Goal: Information Seeking & Learning: Find specific fact

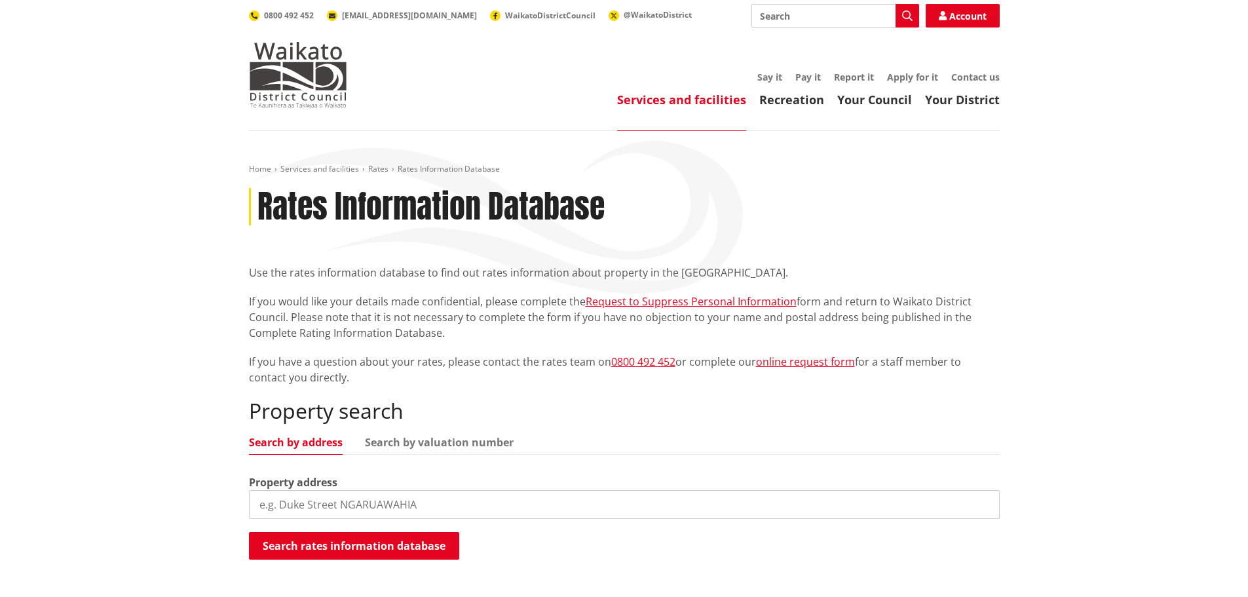
scroll to position [197, 0]
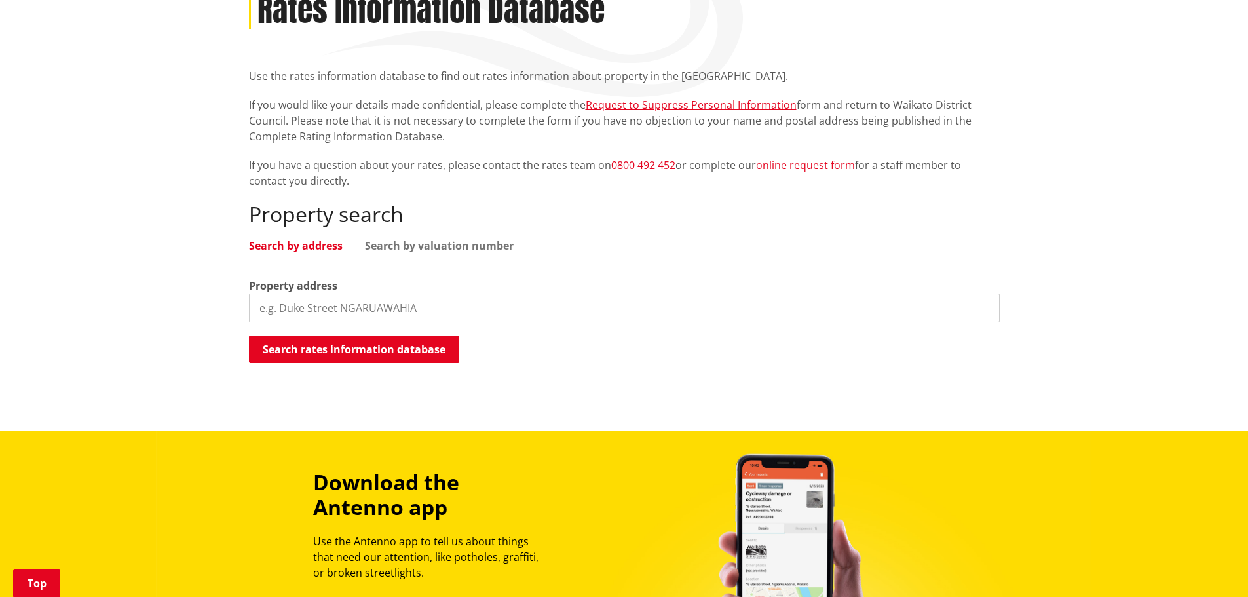
click at [531, 308] on input "search" at bounding box center [624, 308] width 751 height 29
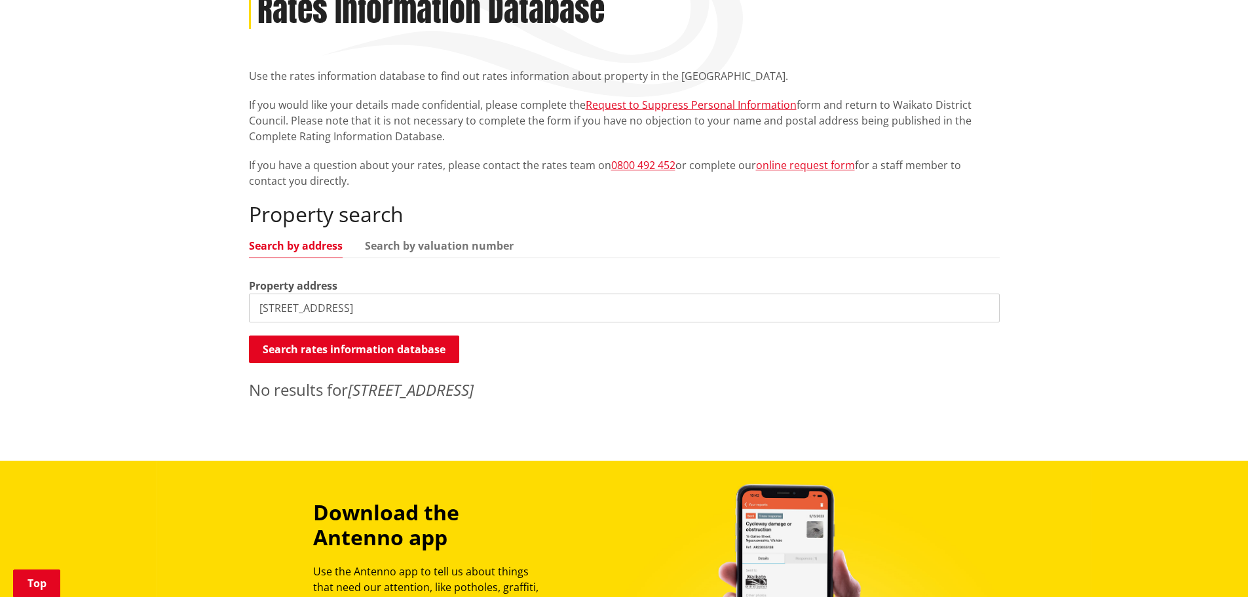
click at [362, 311] on input "9f cameron road" at bounding box center [624, 308] width 751 height 29
click at [432, 248] on link "Search by valuation number" at bounding box center [439, 245] width 149 height 10
click at [365, 308] on input "9f cameron road" at bounding box center [624, 308] width 751 height 29
drag, startPoint x: 395, startPoint y: 307, endPoint x: 52, endPoint y: 264, distance: 345.4
click at [52, 264] on div "Home Services and facilities Rates Rates Information Database Rates Information…" at bounding box center [624, 197] width 1248 height 526
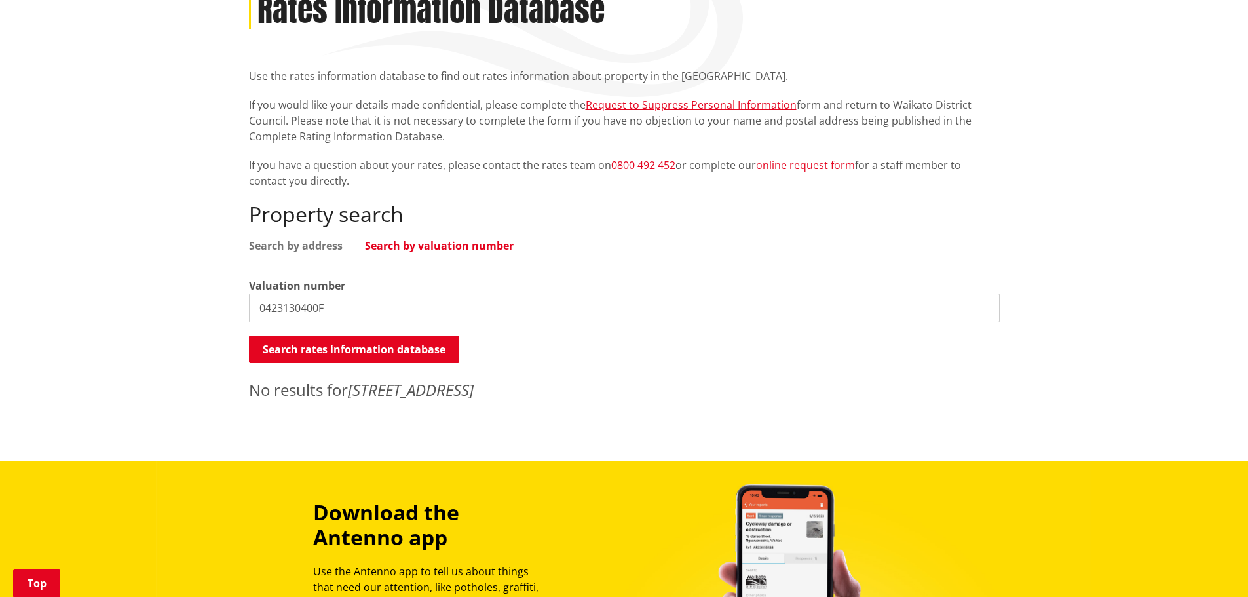
type input "0423130400F"
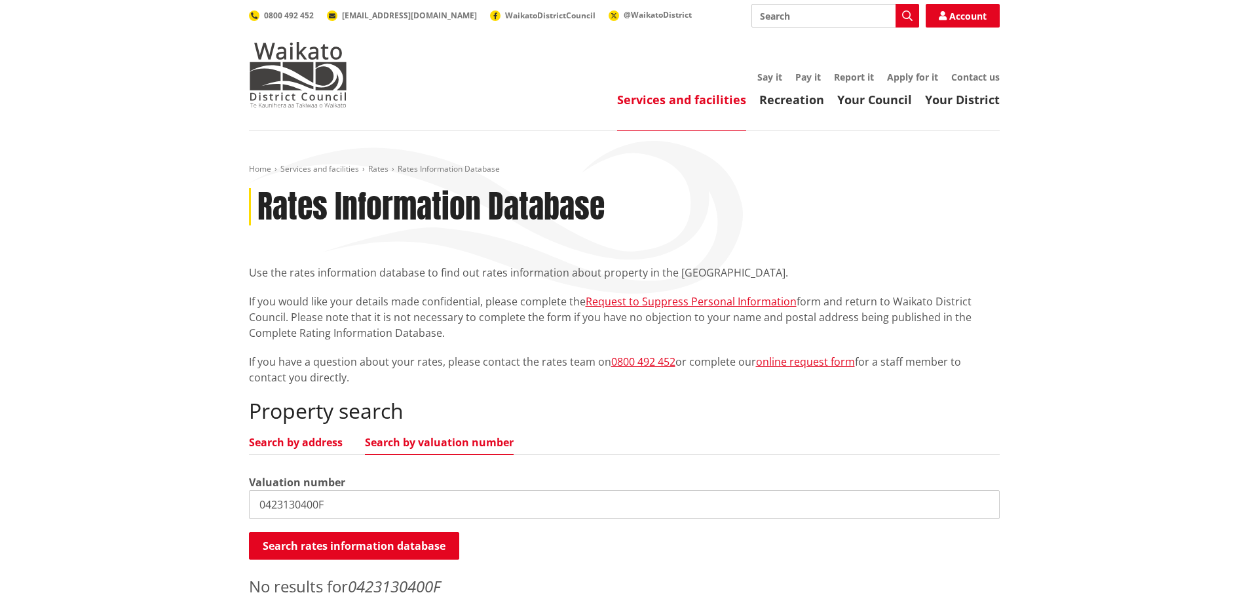
click at [301, 445] on link "Search by address" at bounding box center [296, 442] width 94 height 10
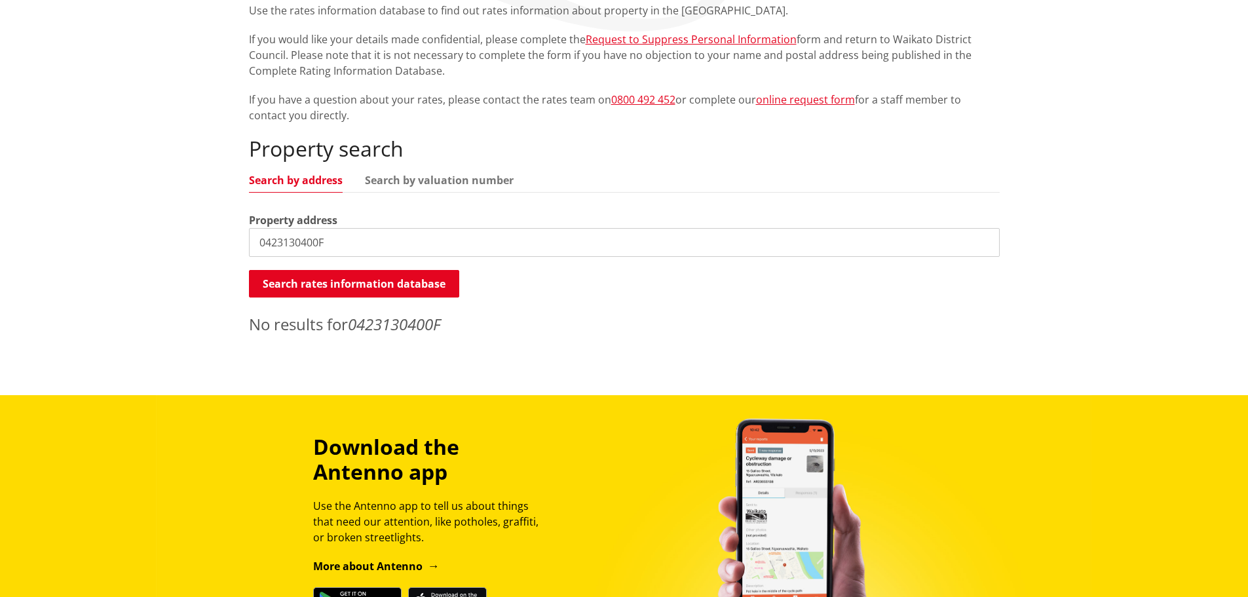
scroll to position [328, 0]
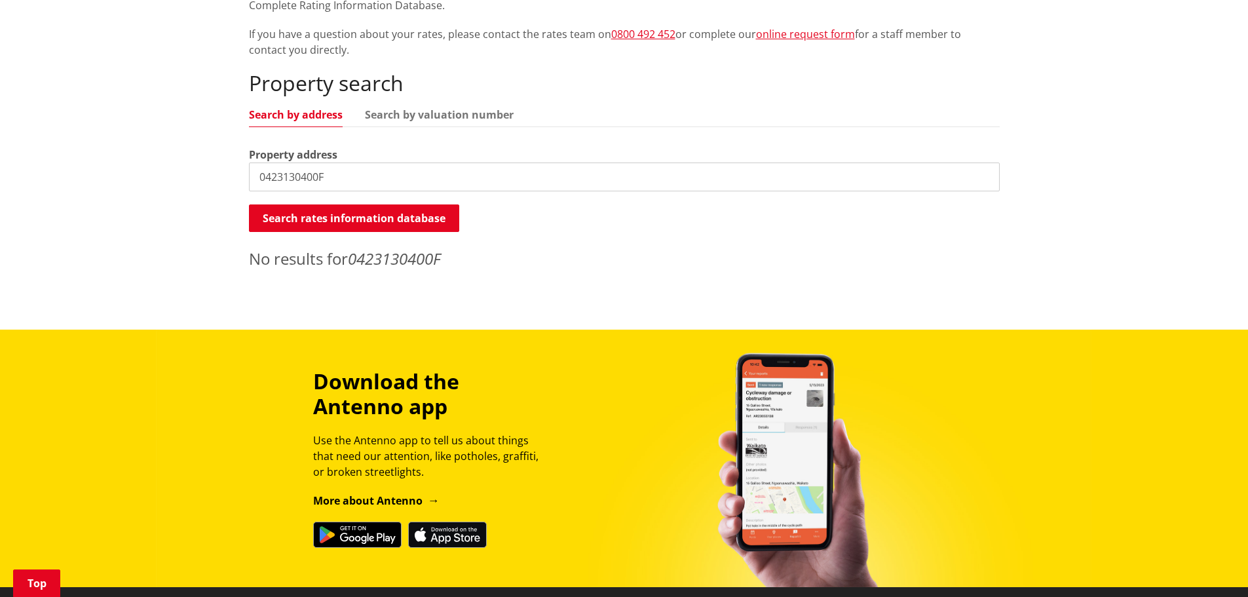
click at [451, 541] on img at bounding box center [447, 535] width 79 height 26
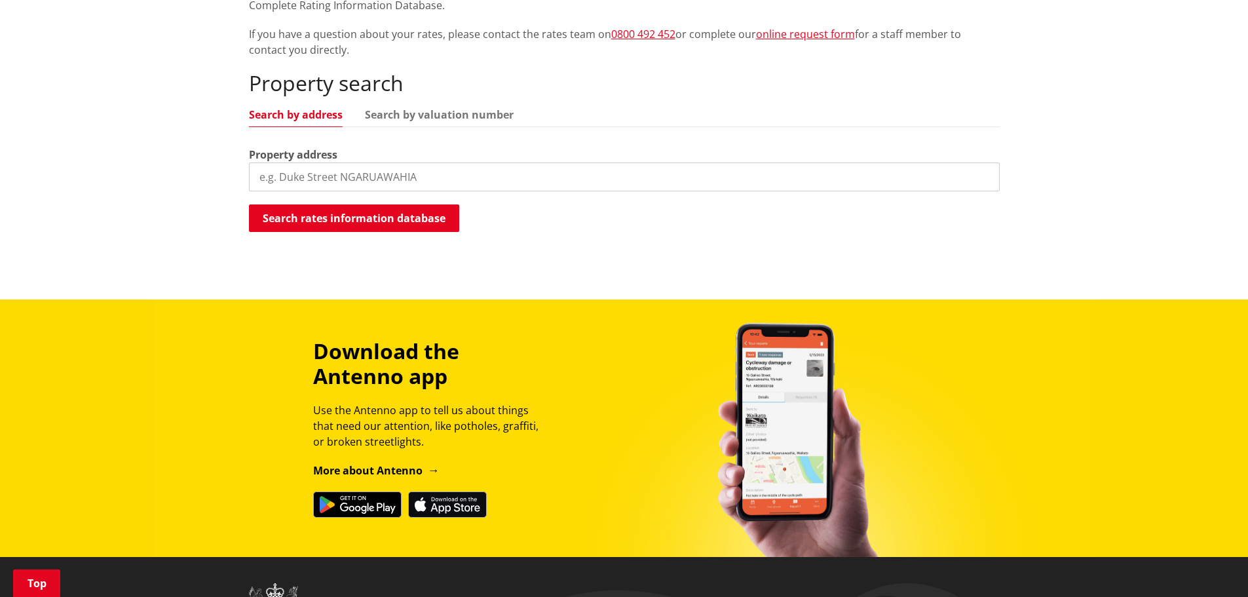
scroll to position [66, 0]
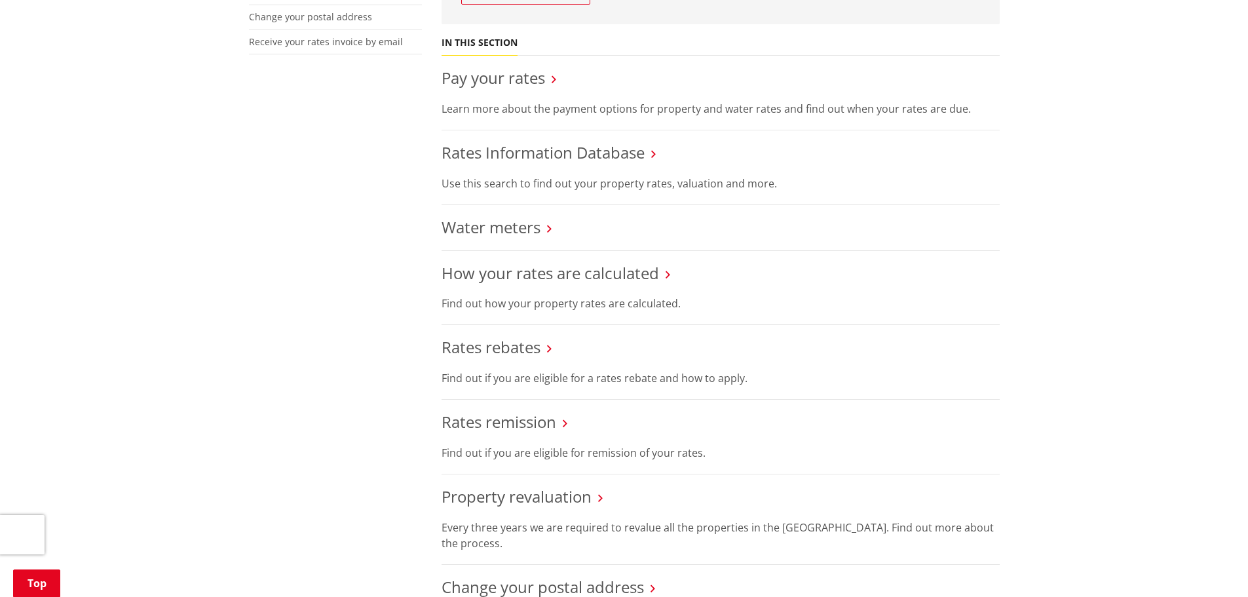
scroll to position [328, 0]
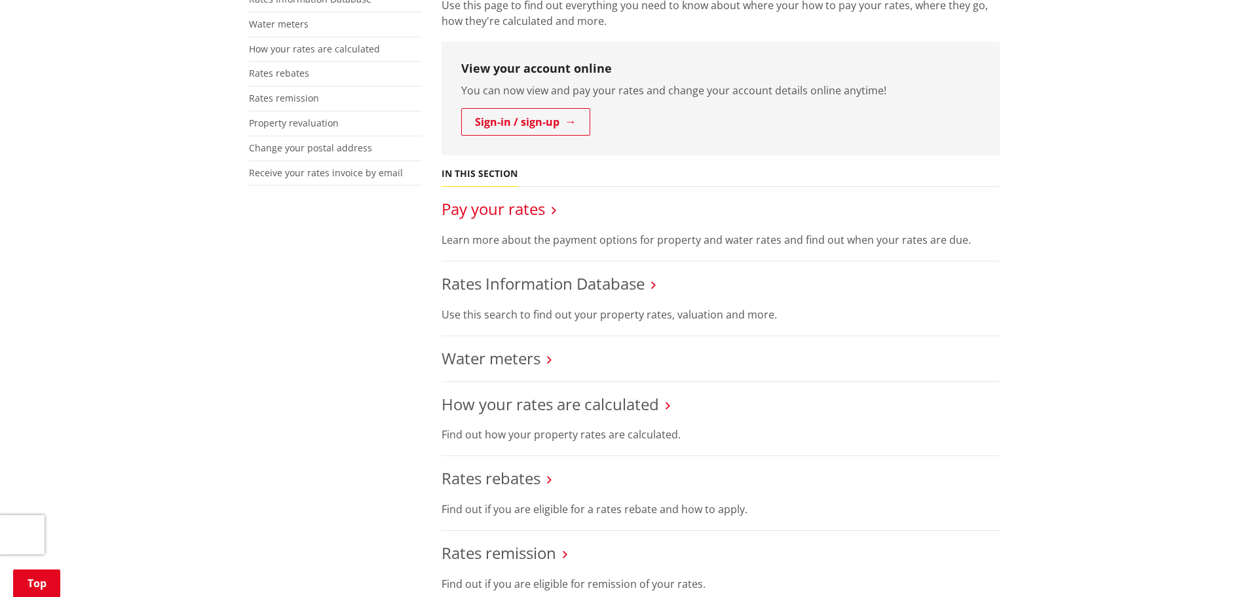
click at [510, 214] on link "Pay your rates" at bounding box center [494, 209] width 104 height 22
click at [565, 281] on link "Rates Information Database" at bounding box center [543, 284] width 203 height 22
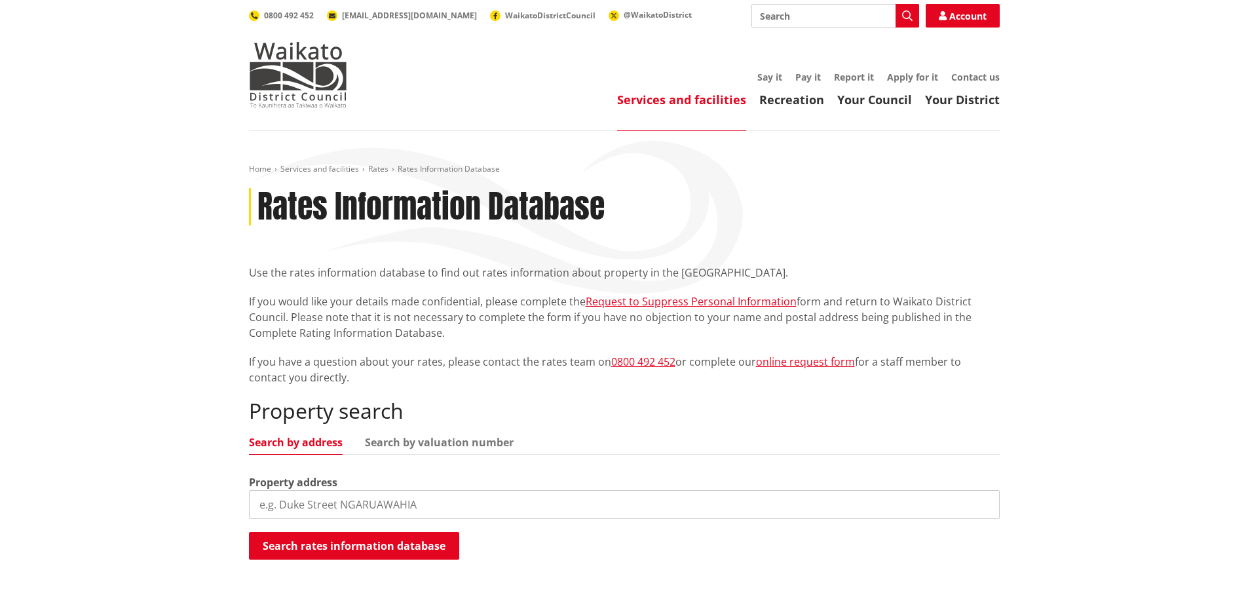
scroll to position [262, 0]
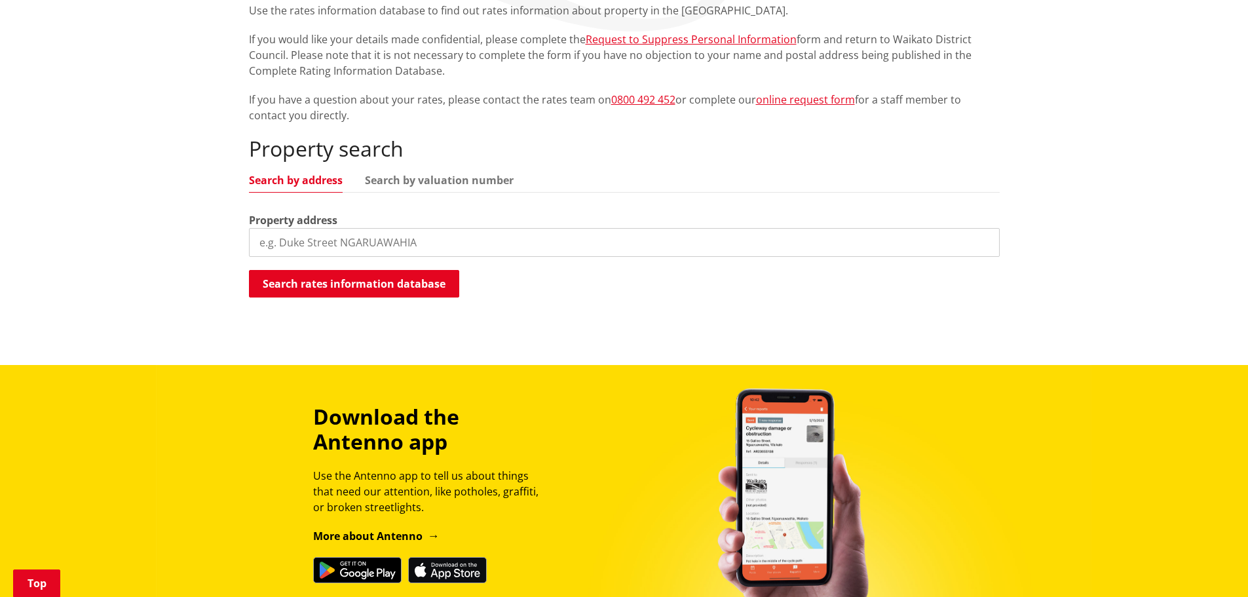
click at [329, 242] on input "search" at bounding box center [624, 242] width 751 height 29
type input "cameron road"
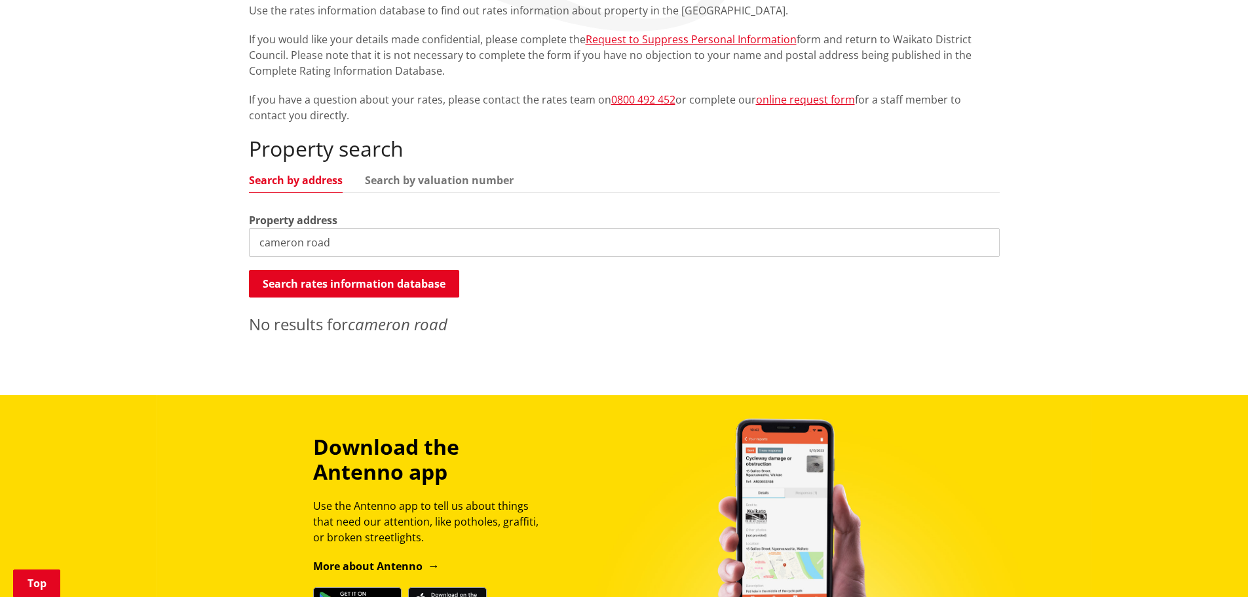
scroll to position [197, 0]
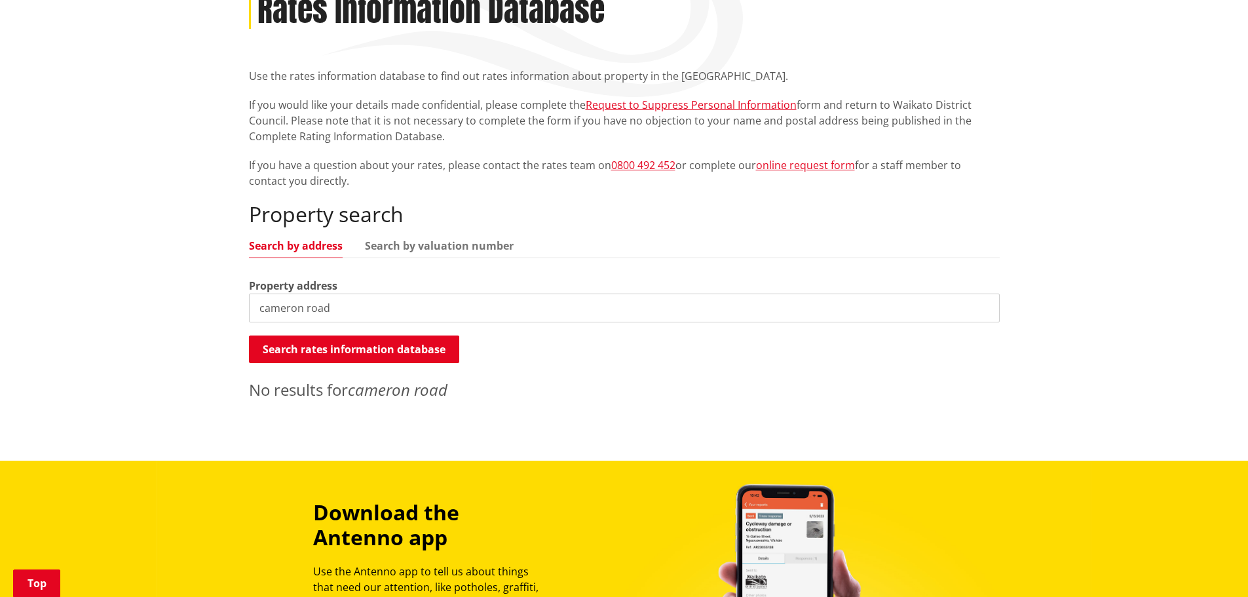
click at [406, 238] on div "Property search Search by address Search by valuation number Property address […" at bounding box center [624, 301] width 751 height 199
click at [407, 244] on link "Search by valuation number" at bounding box center [439, 245] width 149 height 10
